Goal: Contribute content

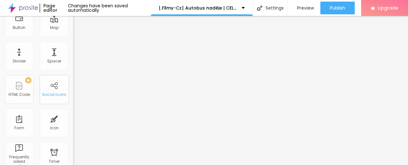
scroll to position [32, 0]
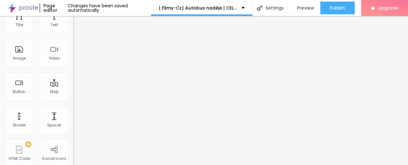
click at [73, 23] on span "Add image" at bounding box center [86, 20] width 26 height 5
drag, startPoint x: 33, startPoint y: 143, endPoint x: 0, endPoint y: 150, distance: 34.2
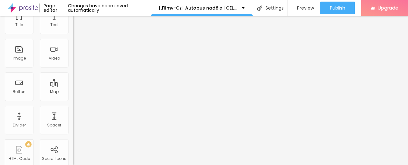
click at [73, 114] on div "Change image Image description (Alt) Align Aspect Ratio Original Cinema 16:9 De…" at bounding box center [109, 66] width 73 height 96
click at [73, 99] on input "https://" at bounding box center [111, 96] width 77 height 6
drag, startPoint x: 52, startPoint y: 143, endPoint x: 0, endPoint y: 142, distance: 52.3
click at [73, 114] on div "Change image Image description (Alt) Align Aspect Ratio Original Cinema 16:9 De…" at bounding box center [109, 66] width 73 height 96
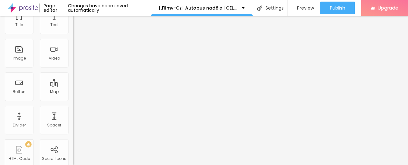
scroll to position [0, 0]
paste input "[URL][DOMAIN_NAME]"
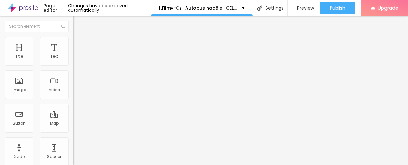
type input "[URL][DOMAIN_NAME]"
click at [78, 22] on img "button" at bounding box center [80, 23] width 5 height 5
click at [78, 21] on img "button" at bounding box center [80, 23] width 5 height 5
click at [78, 23] on img "button" at bounding box center [80, 23] width 5 height 5
drag, startPoint x: 7, startPoint y: 23, endPoint x: 10, endPoint y: 14, distance: 9.2
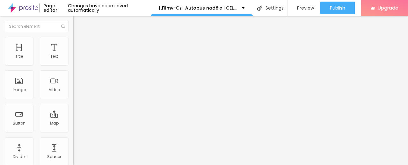
click at [78, 23] on img "button" at bounding box center [80, 23] width 5 height 5
click at [73, 60] on input "Click me" at bounding box center [111, 57] width 77 height 6
paste input "✅ » Sledujte ➤ ► Autobus naděje (2025) — Film Onlin"
type input "✅ » Sledujte ➤ ► Autobus naděje (2025) — Film Online"
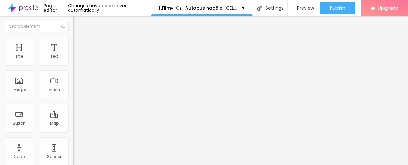
click at [73, 130] on input "https://" at bounding box center [111, 128] width 77 height 6
paste input "[DOMAIN_NAME]/sk/movie/1236470/the-lost-bus.alboom"
type input "[URL][DOMAIN_NAME]"
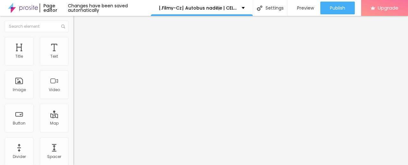
scroll to position [0, 0]
click at [73, 76] on img at bounding box center [75, 74] width 4 height 4
click at [78, 21] on img "button" at bounding box center [80, 23] width 5 height 5
click at [78, 24] on img "button" at bounding box center [80, 23] width 5 height 5
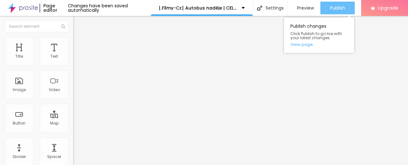
click at [332, 7] on span "Publish" at bounding box center [337, 7] width 15 height 5
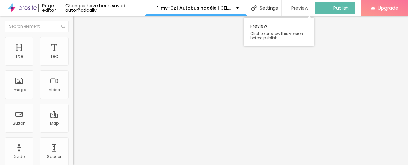
click at [308, 5] on span "Preview" at bounding box center [299, 7] width 17 height 5
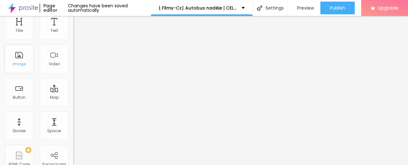
scroll to position [32, 0]
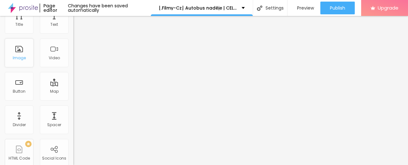
click at [16, 54] on div "Image" at bounding box center [19, 53] width 29 height 29
click at [107, 22] on img at bounding box center [109, 20] width 4 height 4
click at [73, 23] on span "Add image" at bounding box center [86, 20] width 26 height 5
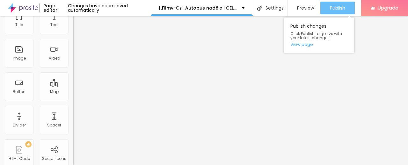
click at [334, 6] on span "Publish" at bounding box center [337, 7] width 15 height 5
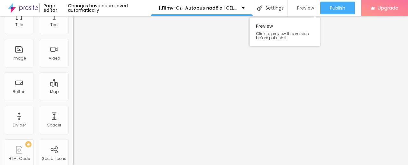
click at [303, 5] on span "Preview" at bounding box center [305, 7] width 17 height 5
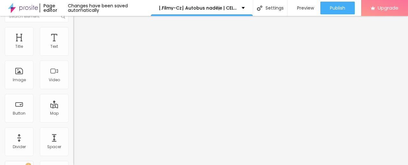
scroll to position [0, 0]
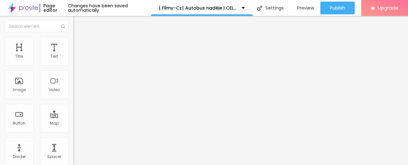
click at [78, 21] on img "button" at bounding box center [80, 23] width 5 height 5
click at [27, 8] on img at bounding box center [23, 8] width 30 height 16
